Goal: Information Seeking & Learning: Learn about a topic

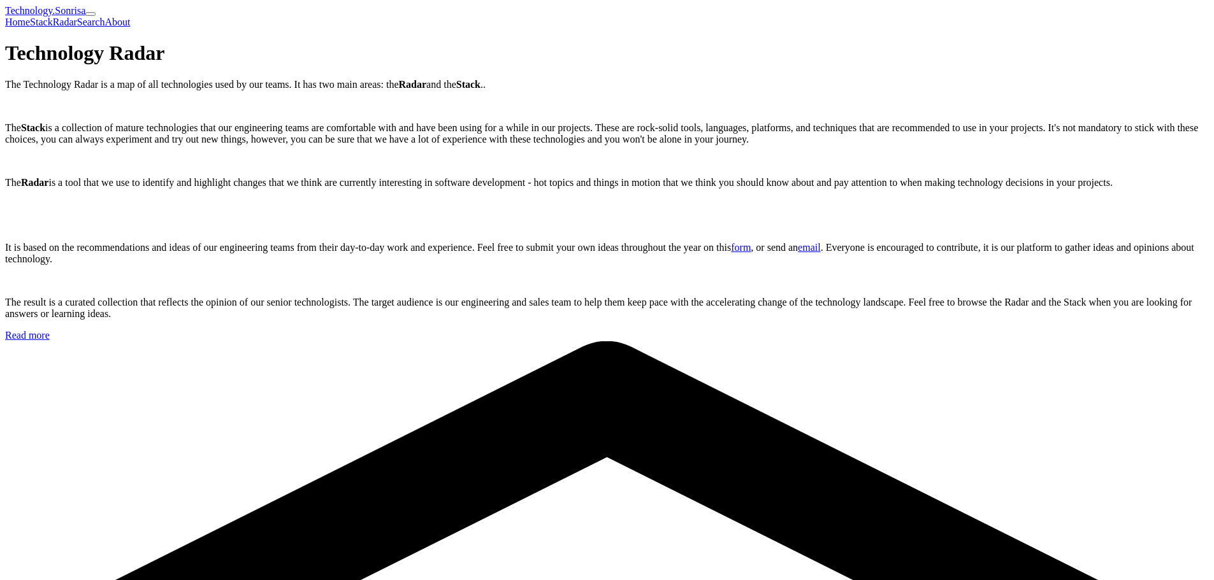
click at [661, 312] on div "Technology Radar The Technology Radar is a map of all technologies used by our …" at bounding box center [607, 190] width 1204 height 299
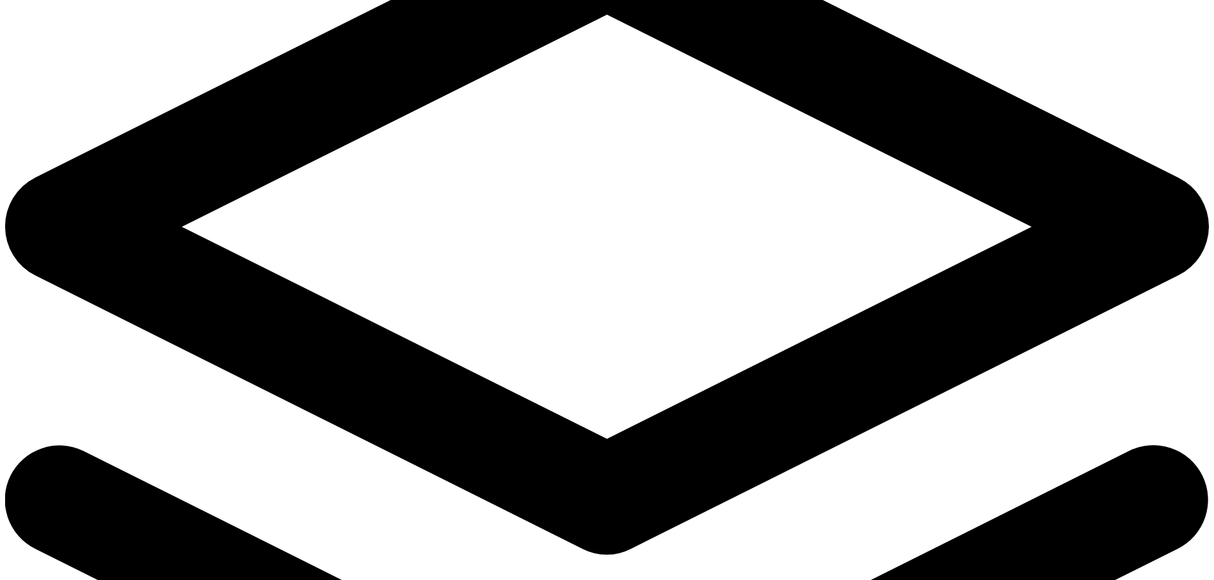
scroll to position [649, 0]
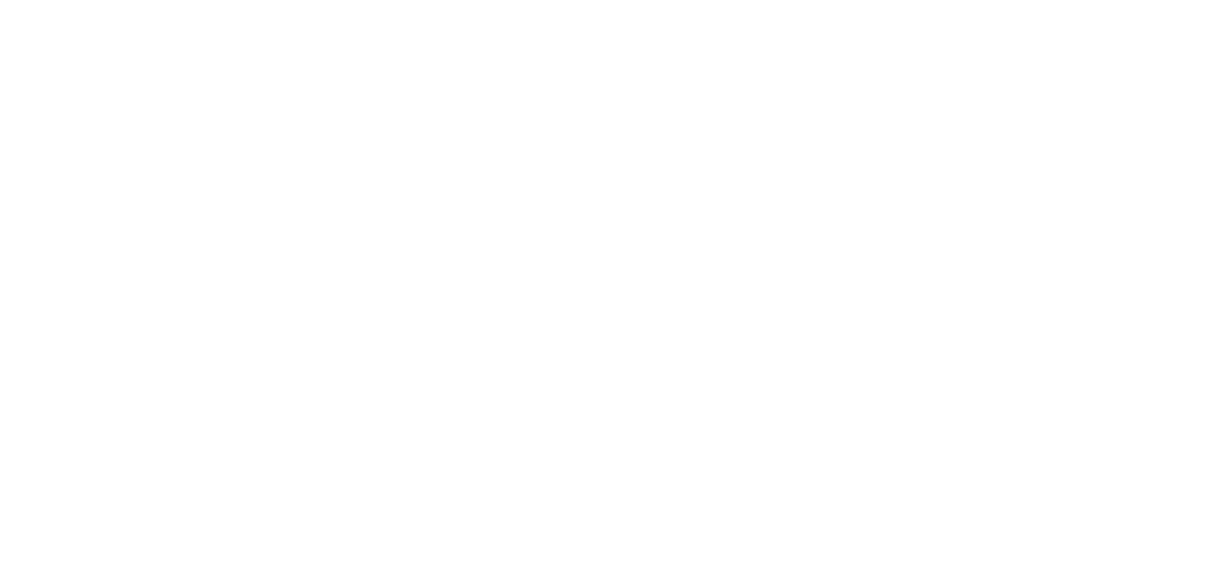
scroll to position [55, 0]
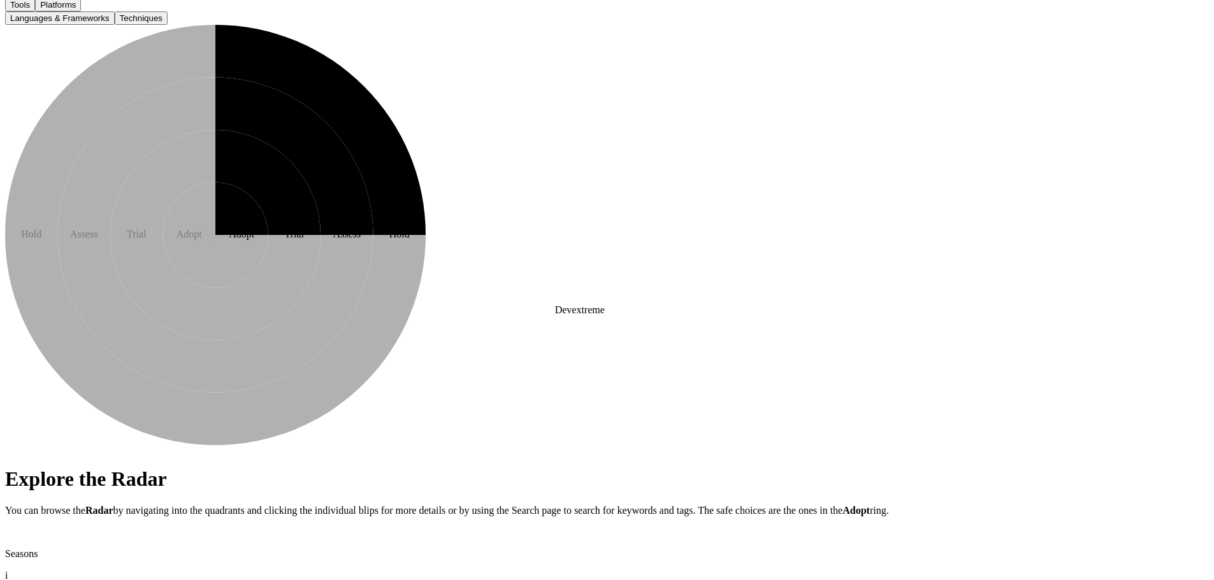
click at [415, 211] on text "5" at bounding box center [413, 207] width 3 height 7
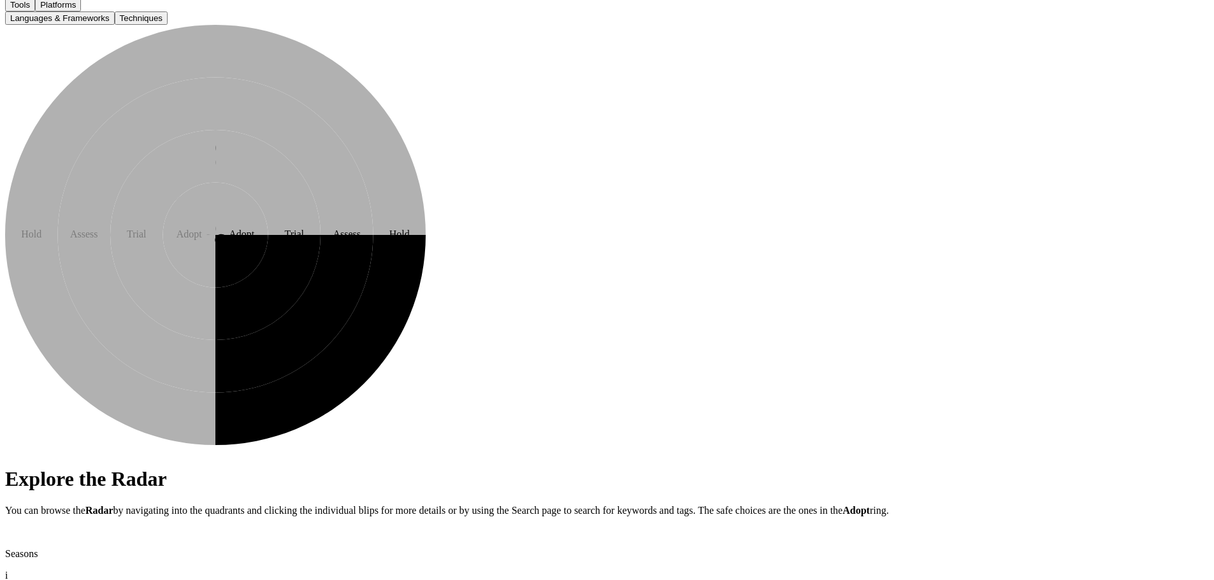
click at [268, 288] on icon at bounding box center [241, 261] width 53 height 53
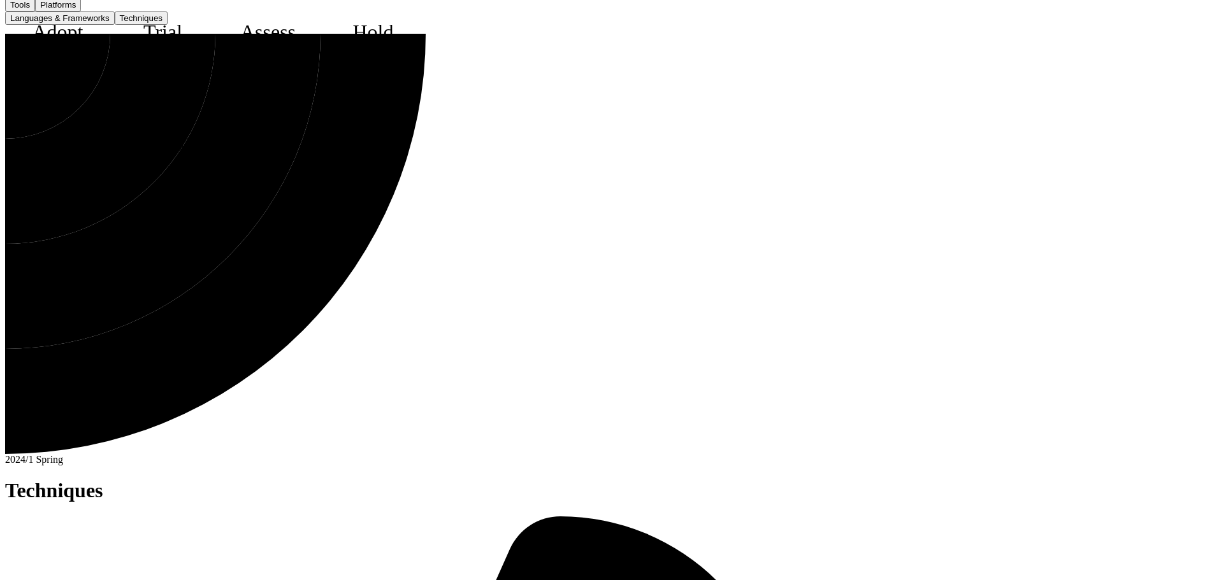
click at [27, 56] on icon at bounding box center [18, 46] width 20 height 19
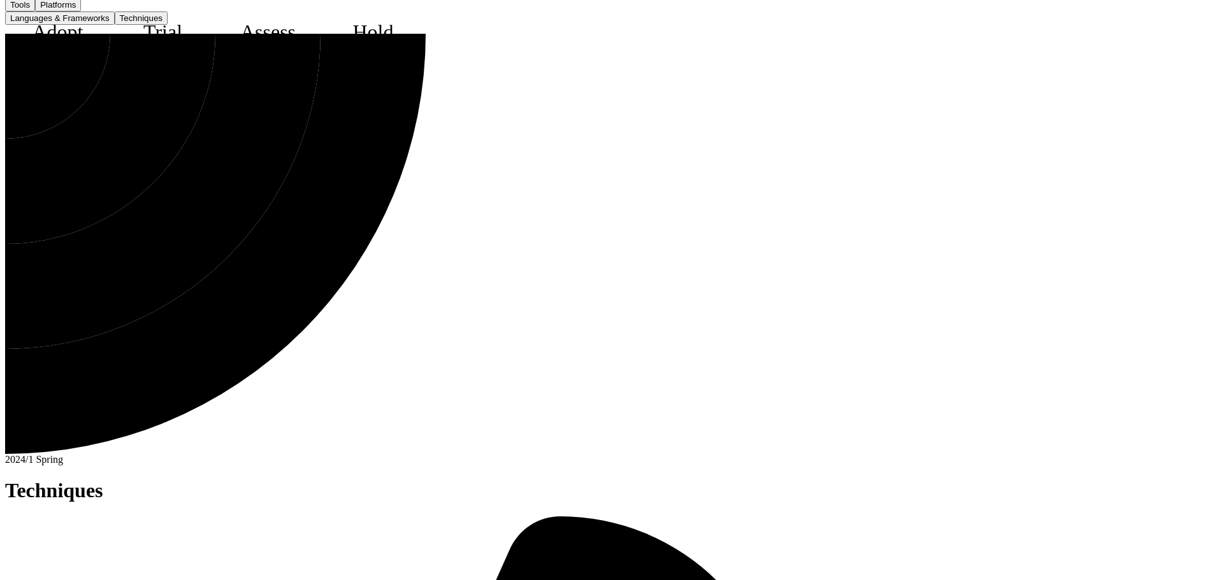
click at [58, 81] on text "3" at bounding box center [55, 76] width 5 height 10
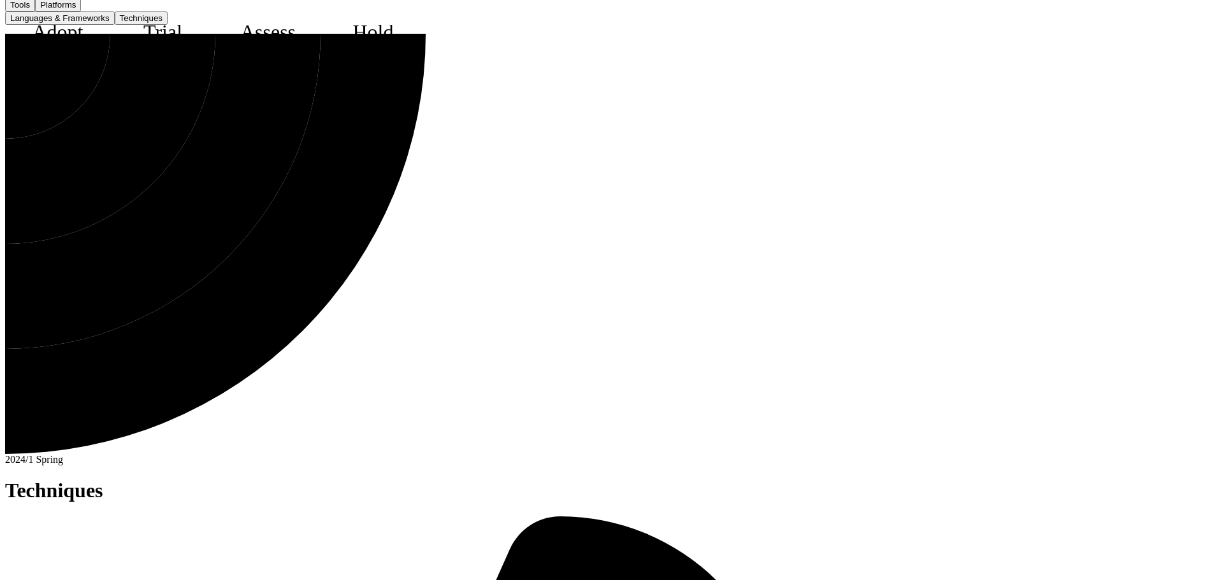
click at [28, 127] on text "4" at bounding box center [25, 122] width 5 height 10
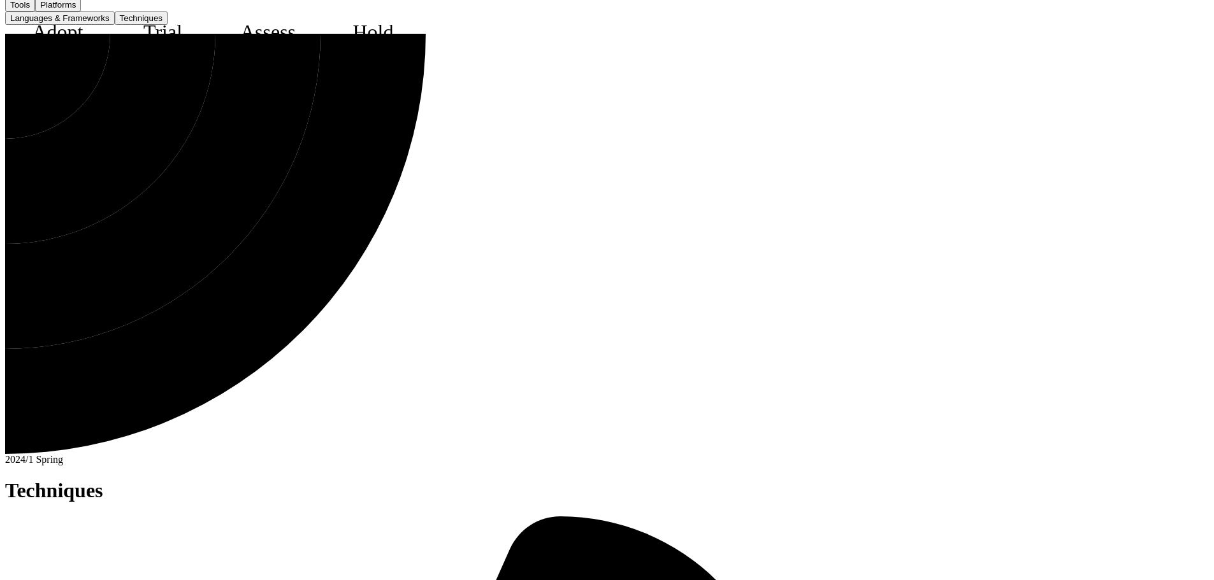
click at [129, 110] on text "2" at bounding box center [126, 105] width 5 height 10
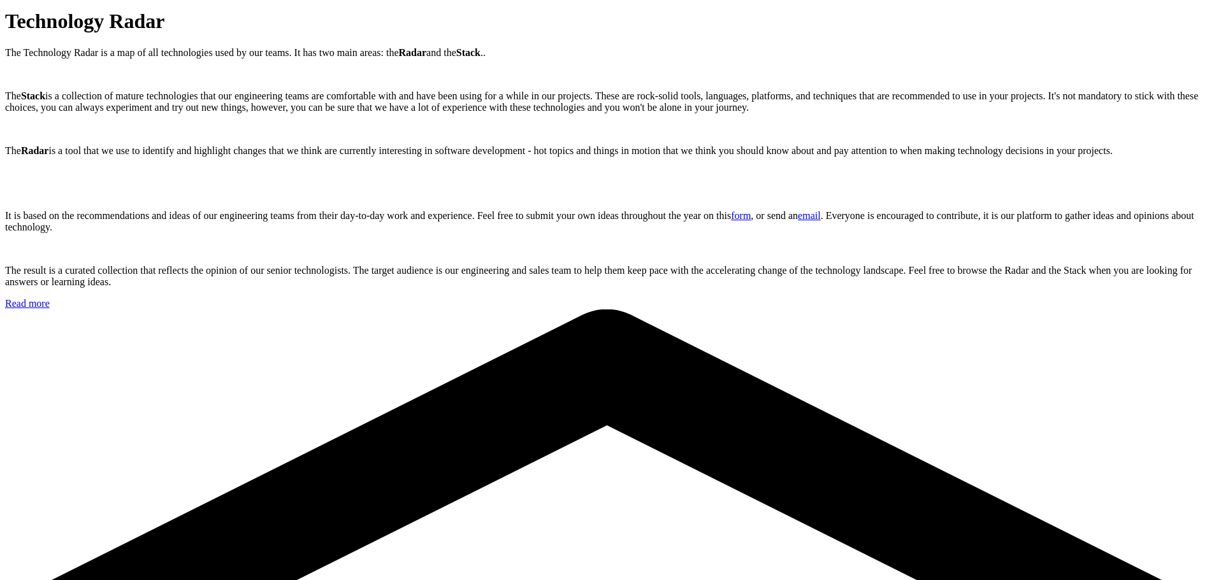
scroll to position [6, 0]
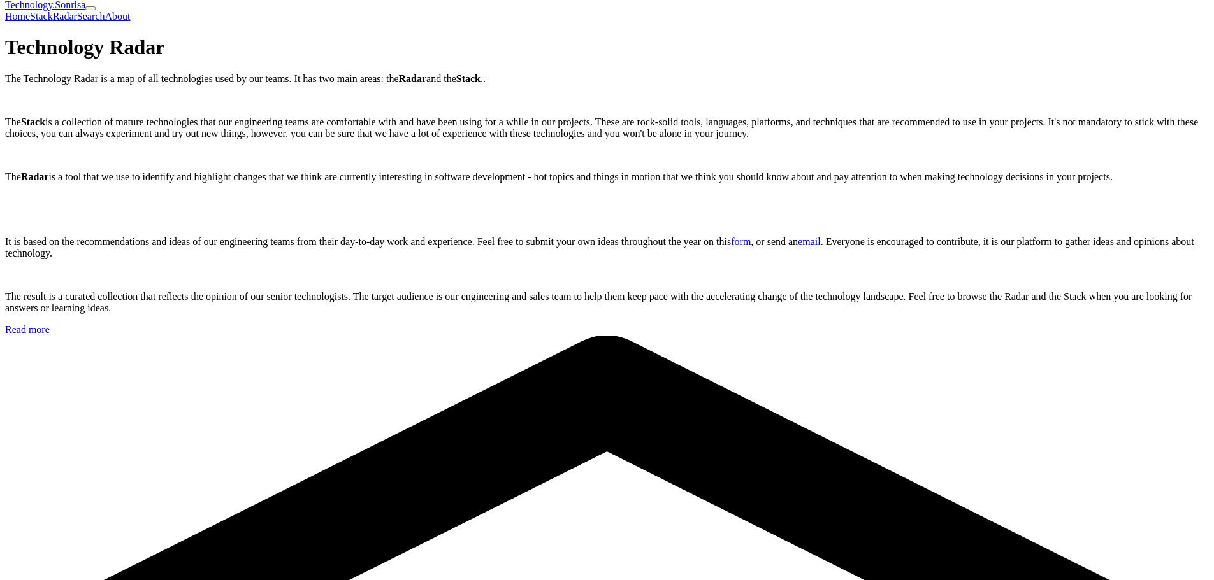
click at [53, 11] on link "Stack" at bounding box center [41, 16] width 23 height 11
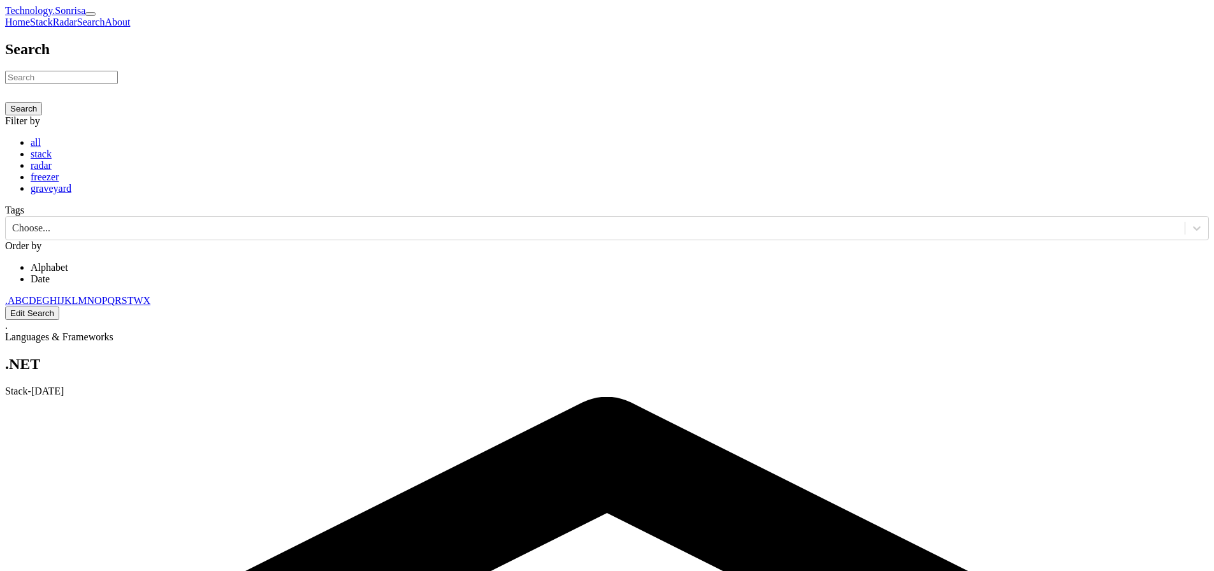
click at [77, 17] on link "Radar" at bounding box center [65, 22] width 24 height 11
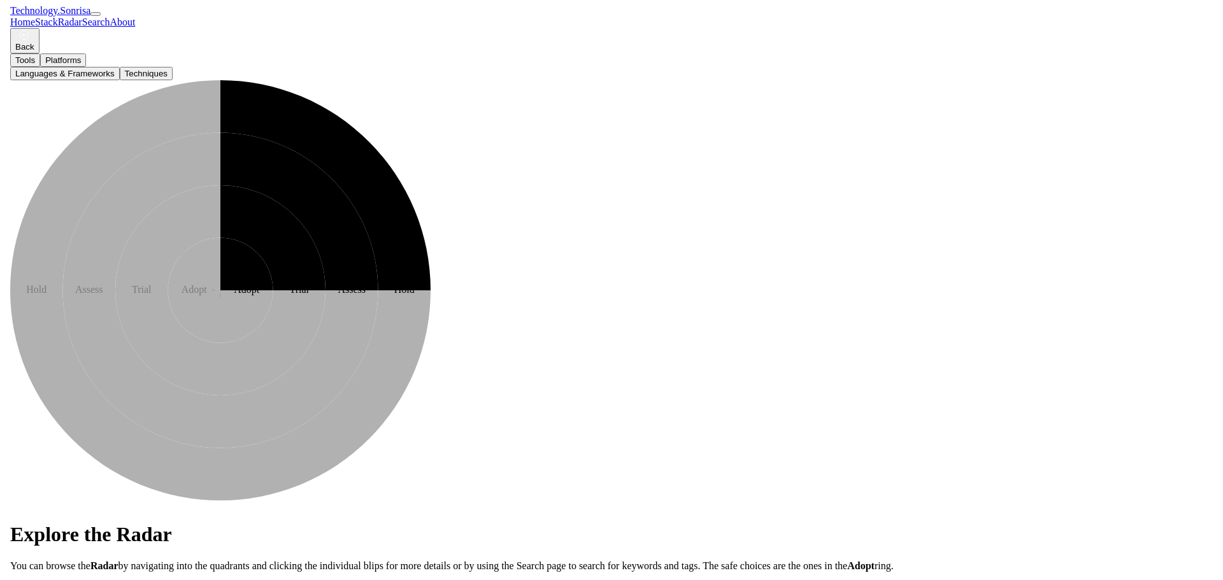
scroll to position [55, 0]
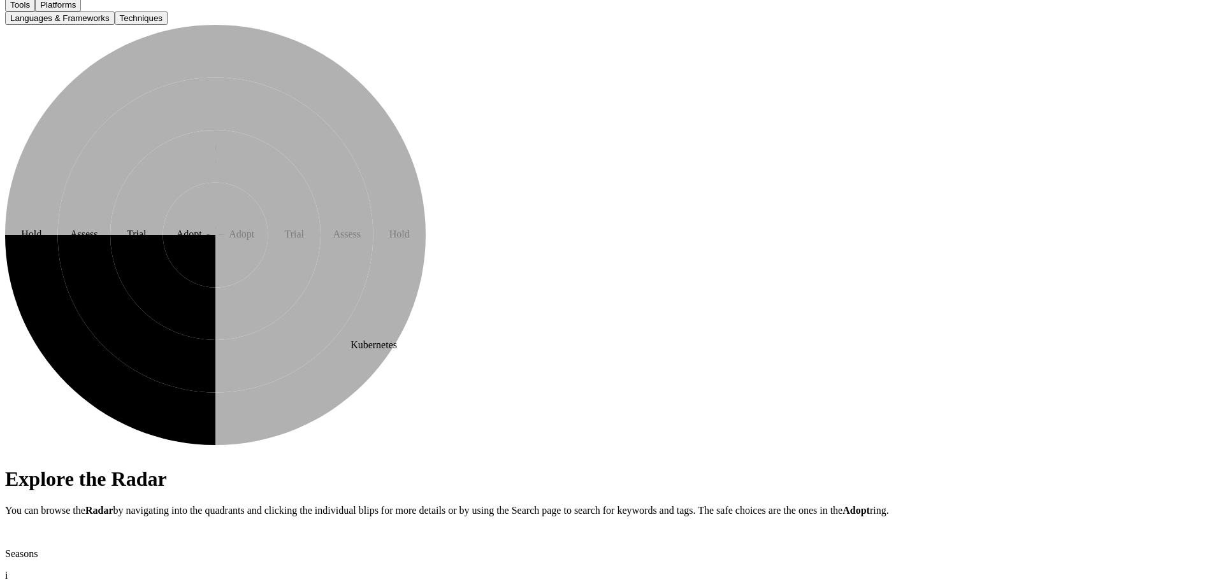
click at [212, 246] on text "10" at bounding box center [208, 242] width 6 height 7
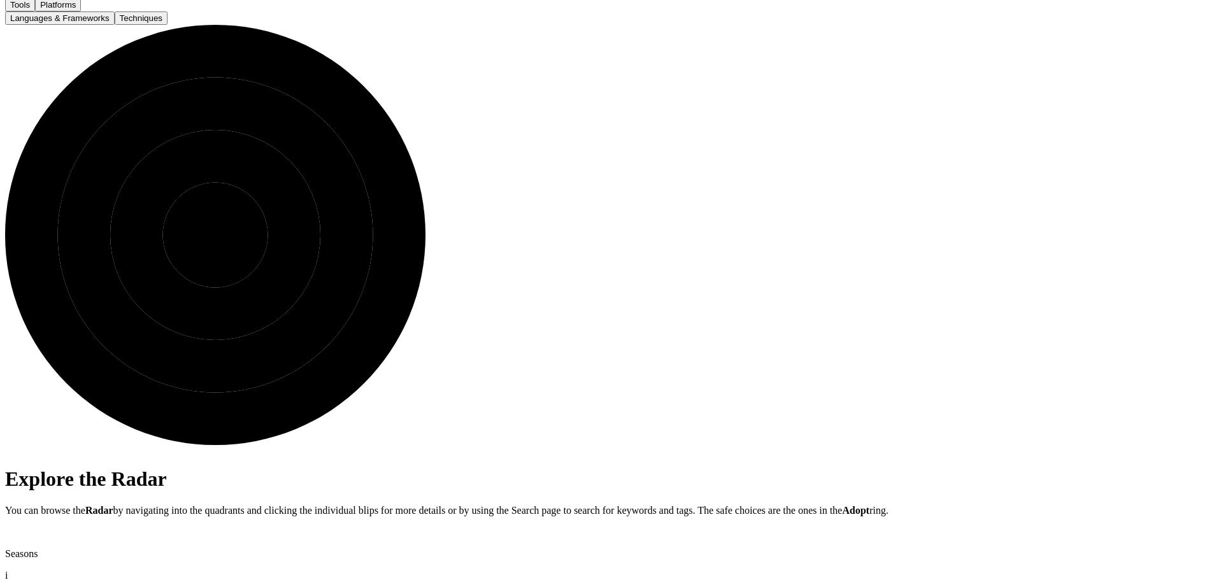
drag, startPoint x: 401, startPoint y: 119, endPoint x: 853, endPoint y: 166, distance: 454.1
drag, startPoint x: 386, startPoint y: 276, endPoint x: 814, endPoint y: 319, distance: 429.7
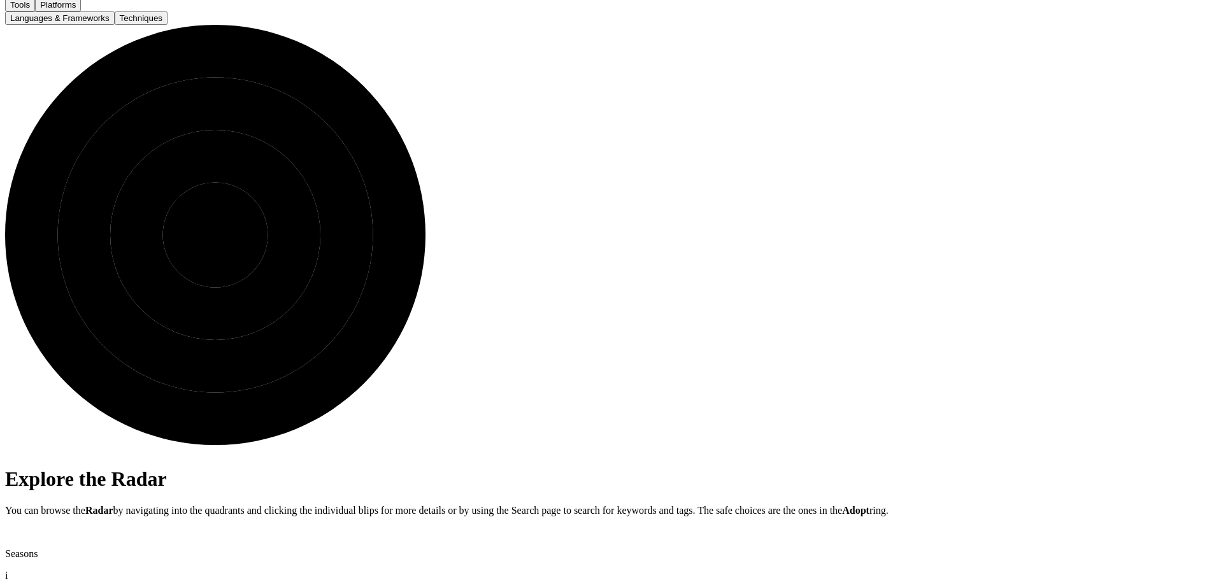
drag, startPoint x: 775, startPoint y: 332, endPoint x: 753, endPoint y: 333, distance: 22.3
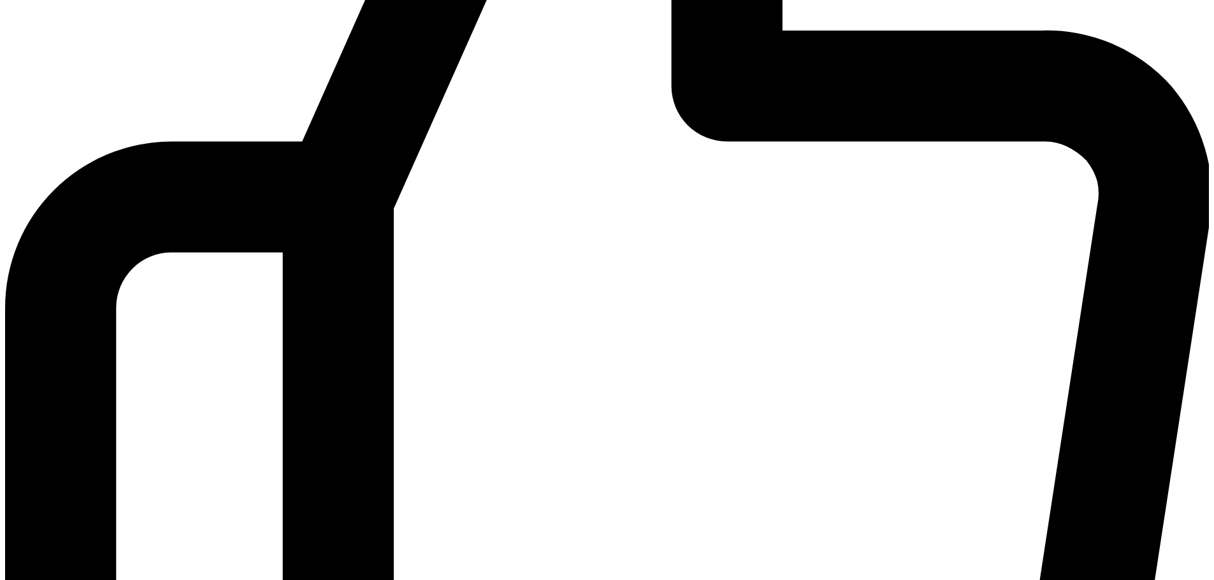
scroll to position [540, 0]
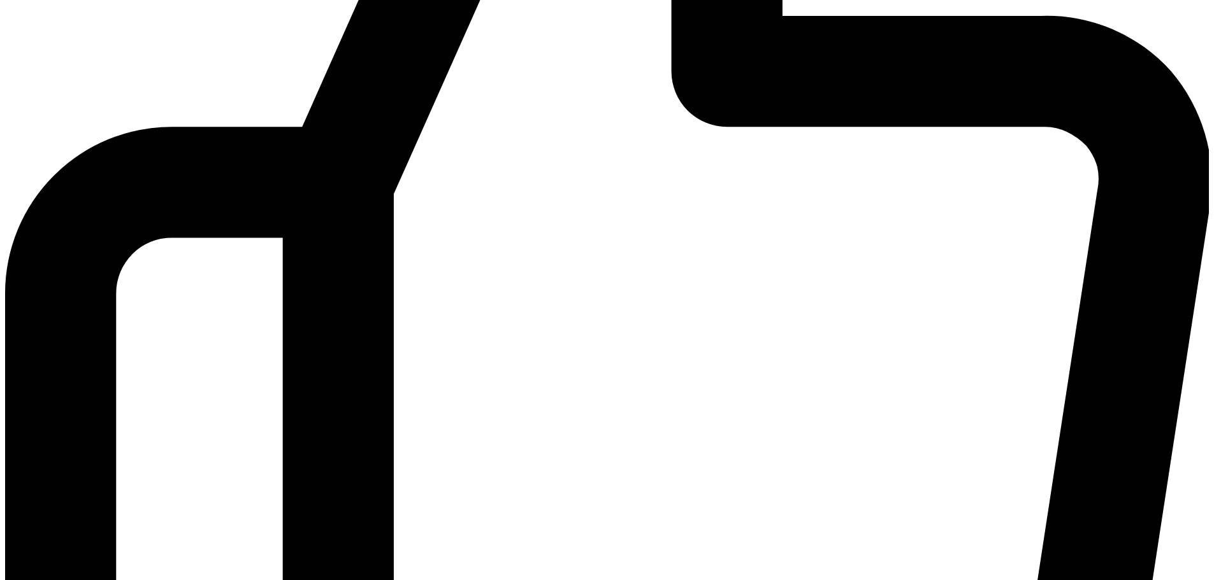
drag, startPoint x: 833, startPoint y: 371, endPoint x: 818, endPoint y: 408, distance: 40.6
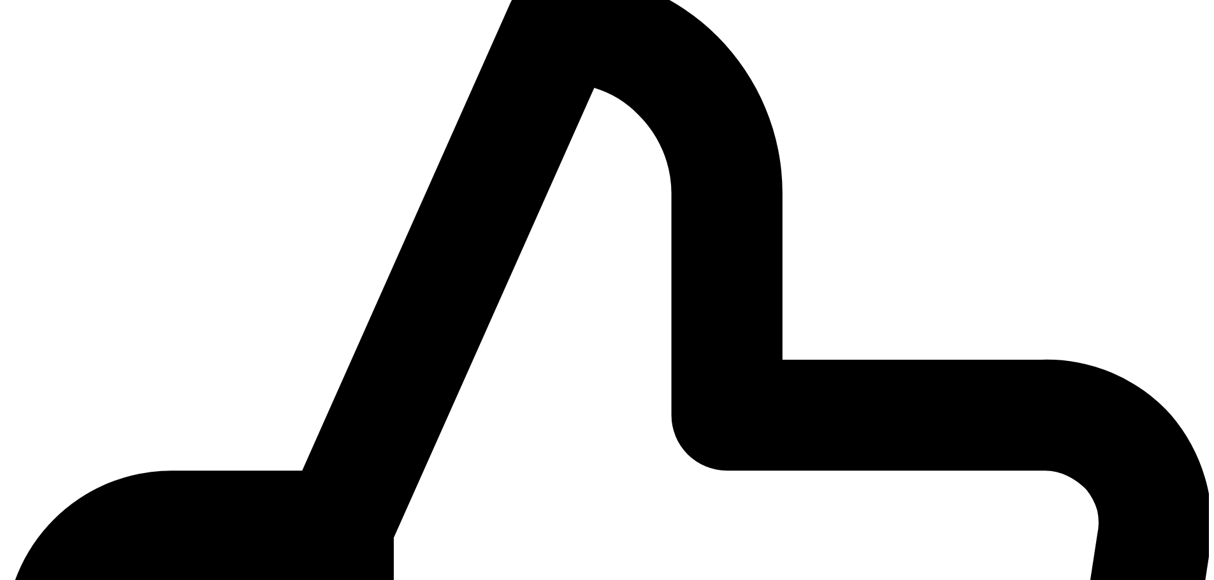
scroll to position [349, 0]
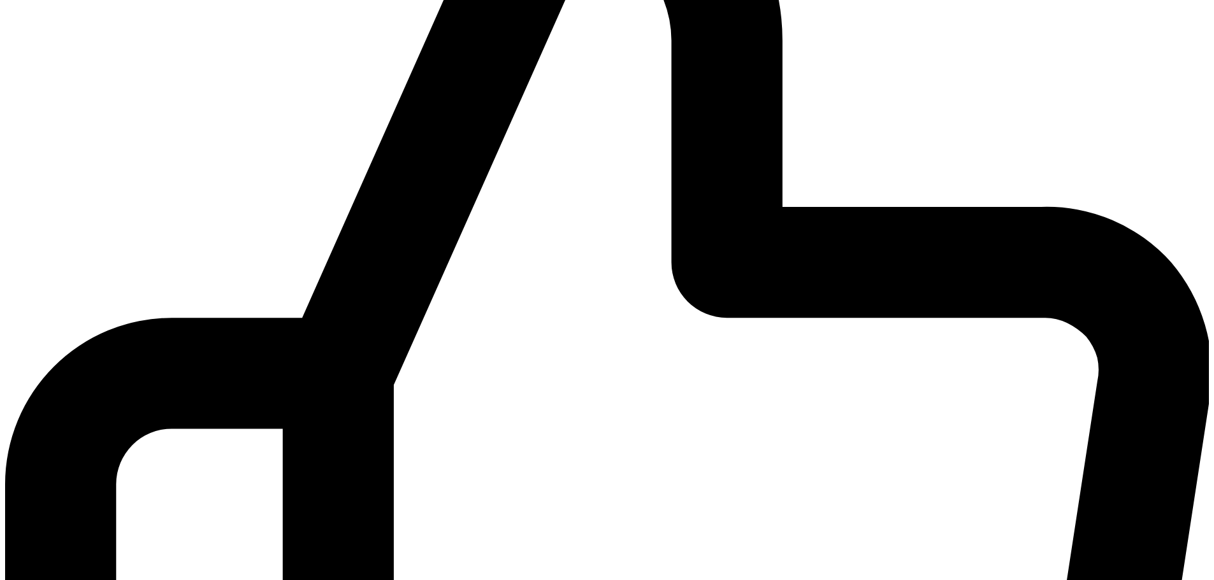
drag, startPoint x: 389, startPoint y: 347, endPoint x: 484, endPoint y: 356, distance: 95.4
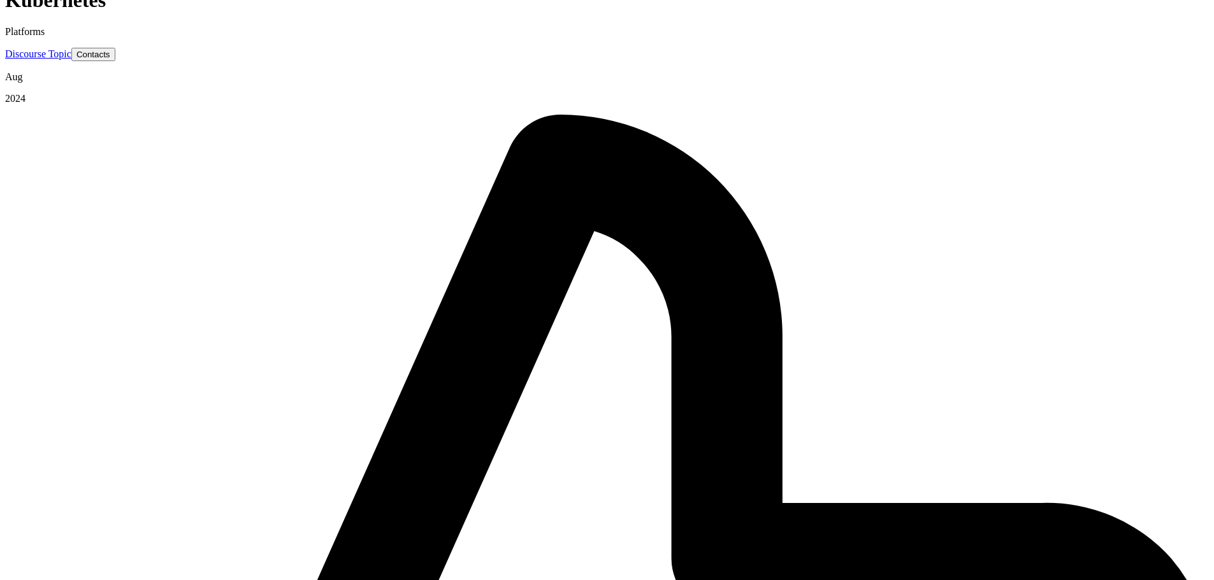
scroll to position [31, 0]
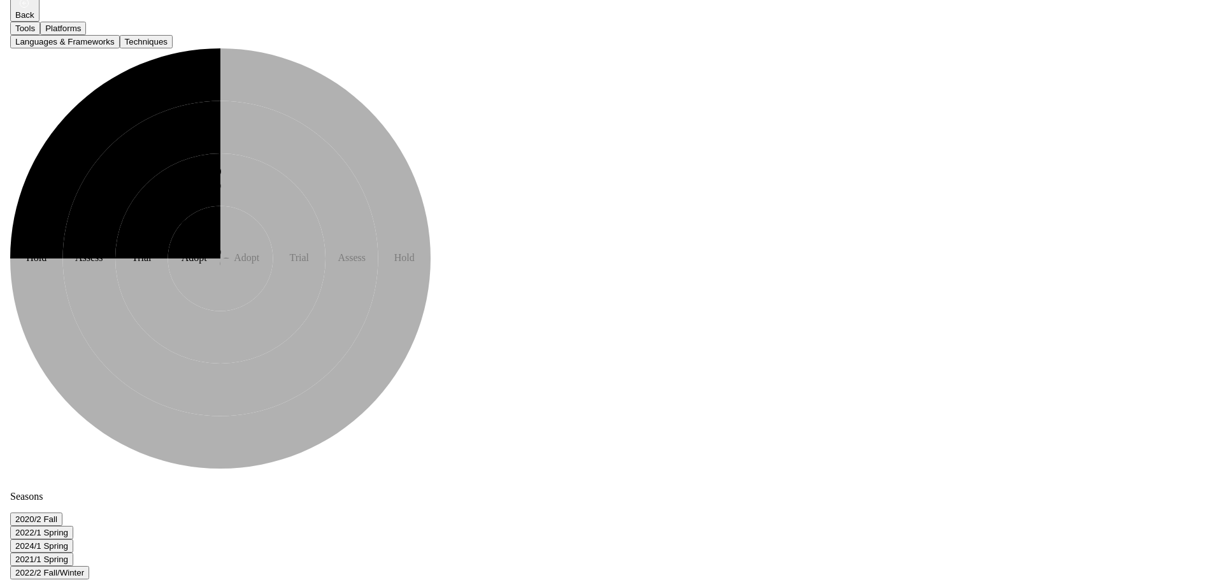
scroll to position [50, 0]
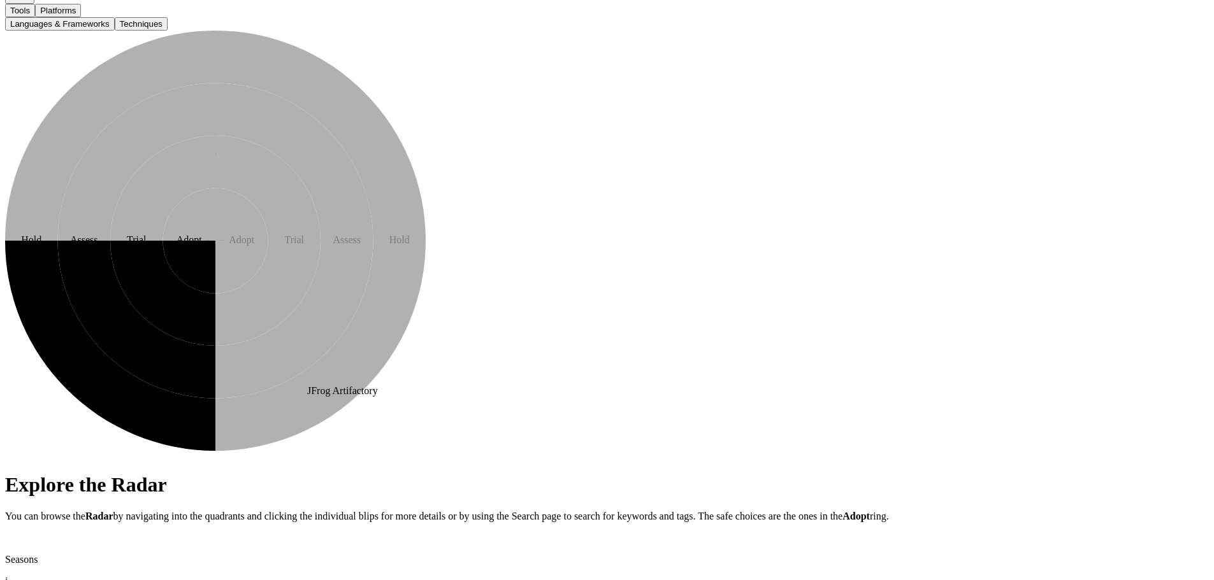
click at [175, 291] on text "9" at bounding box center [172, 287] width 3 height 7
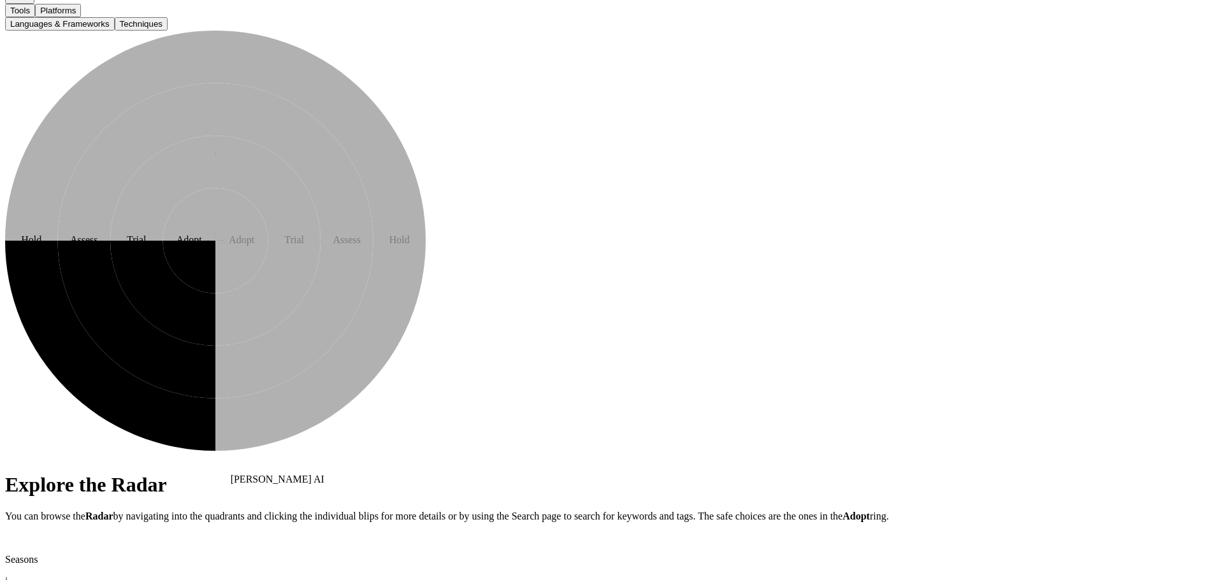
click at [87, 380] on text "13" at bounding box center [84, 376] width 6 height 7
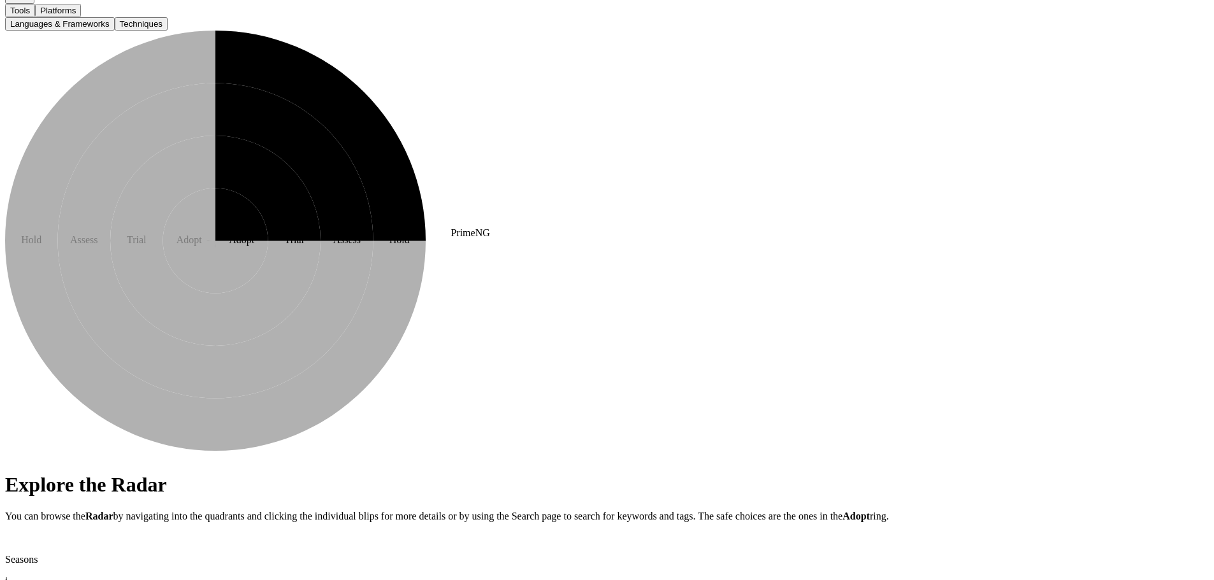
click at [308, 134] on text "14" at bounding box center [305, 130] width 6 height 7
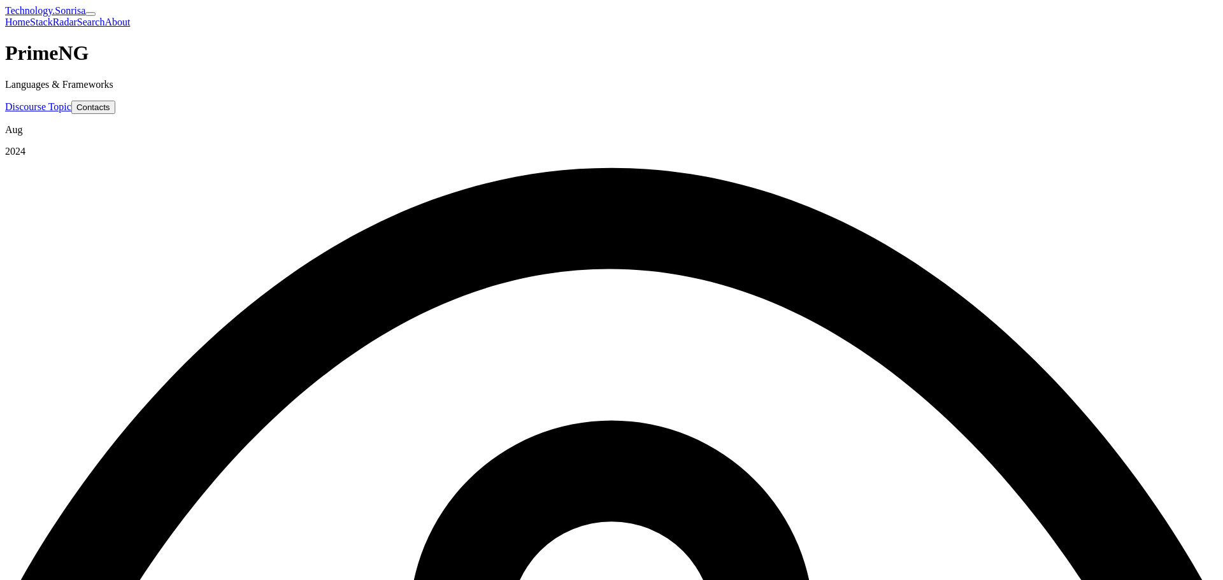
drag, startPoint x: 733, startPoint y: 245, endPoint x: 688, endPoint y: 248, distance: 45.4
drag, startPoint x: 277, startPoint y: 432, endPoint x: 772, endPoint y: 455, distance: 495.0
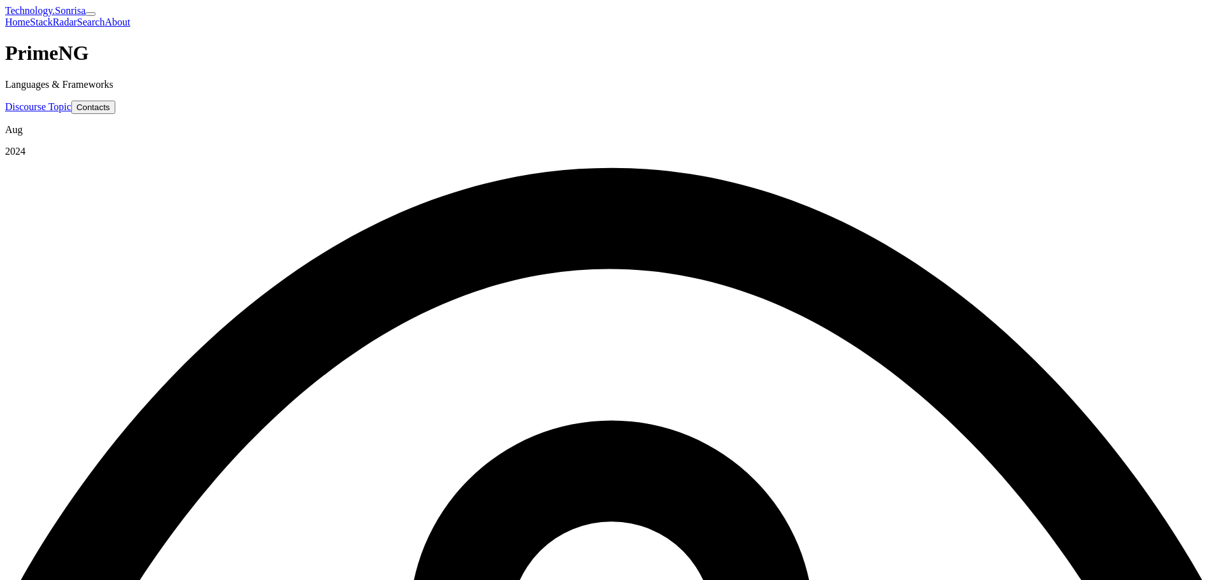
drag, startPoint x: 646, startPoint y: 387, endPoint x: 636, endPoint y: 384, distance: 10.7
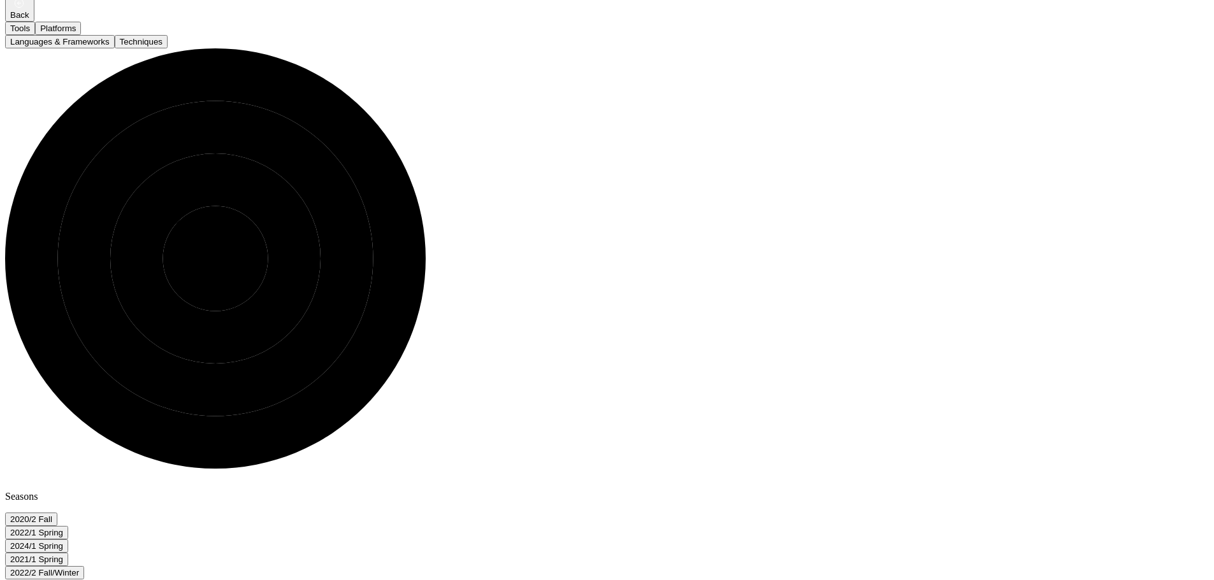
scroll to position [50, 0]
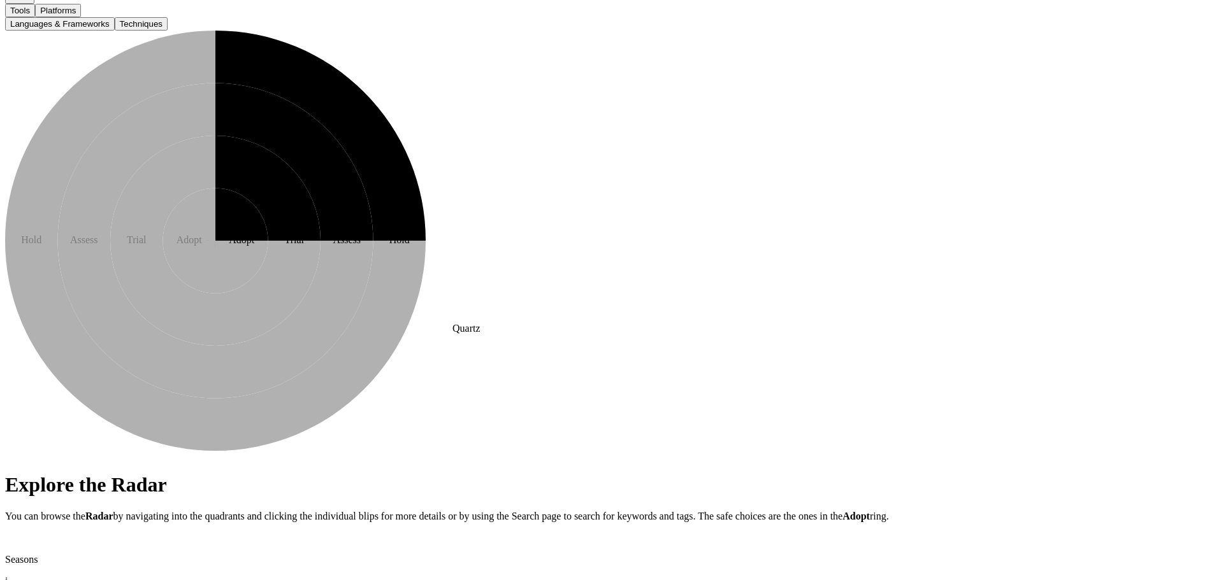
click at [306, 229] on text "16" at bounding box center [302, 225] width 6 height 7
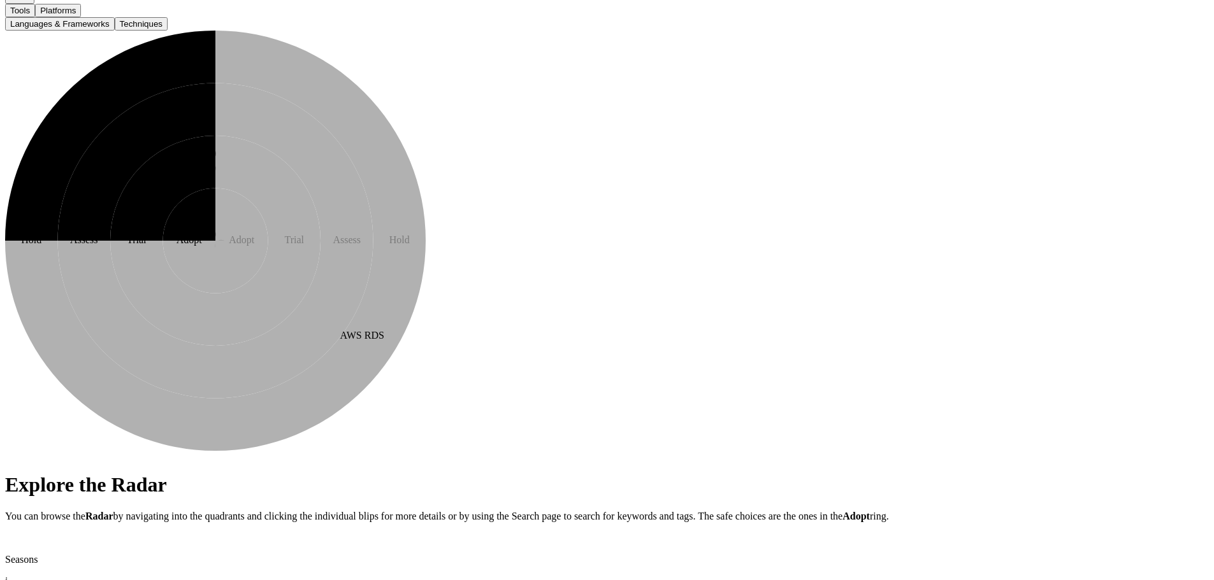
click at [202, 238] on icon at bounding box center [195, 232] width 13 height 13
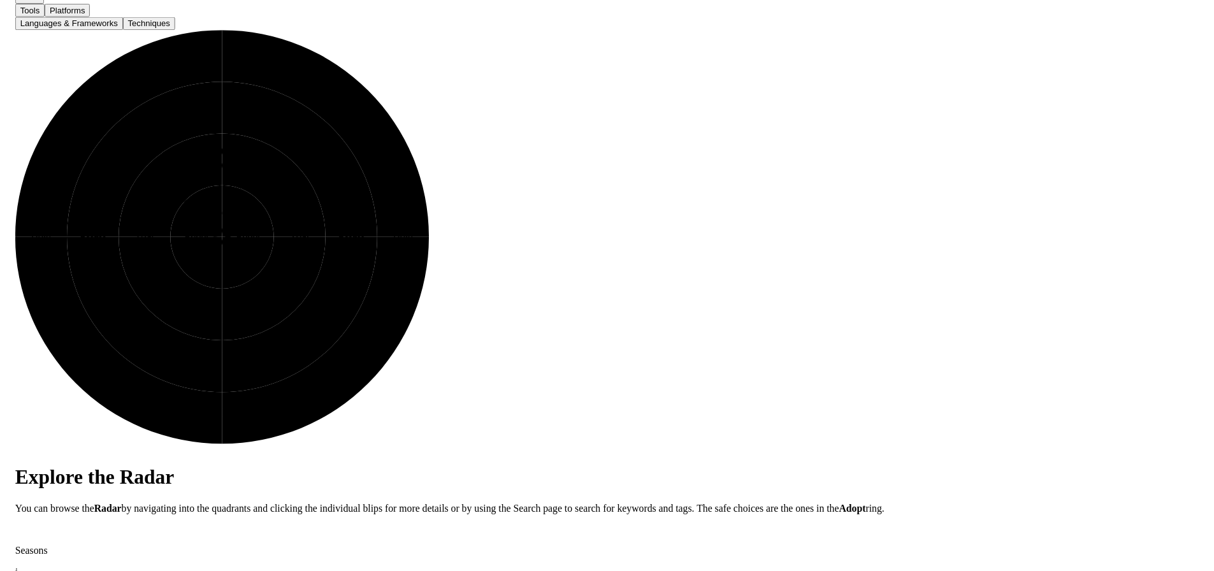
scroll to position [0, 0]
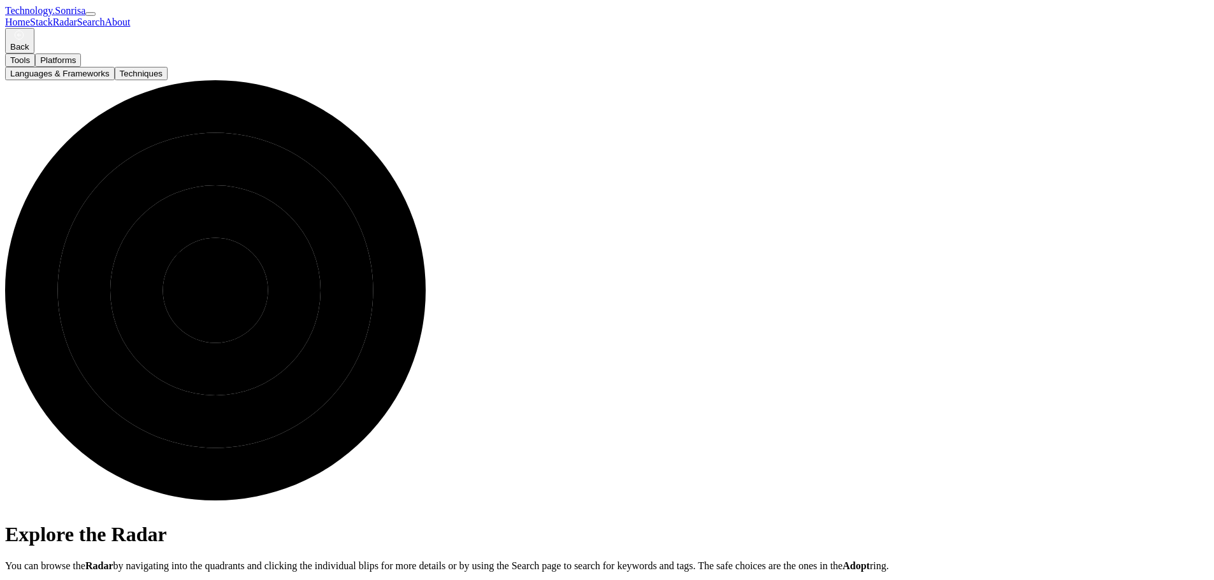
click at [53, 17] on link "Stack" at bounding box center [41, 22] width 23 height 11
